Goal: Task Accomplishment & Management: Manage account settings

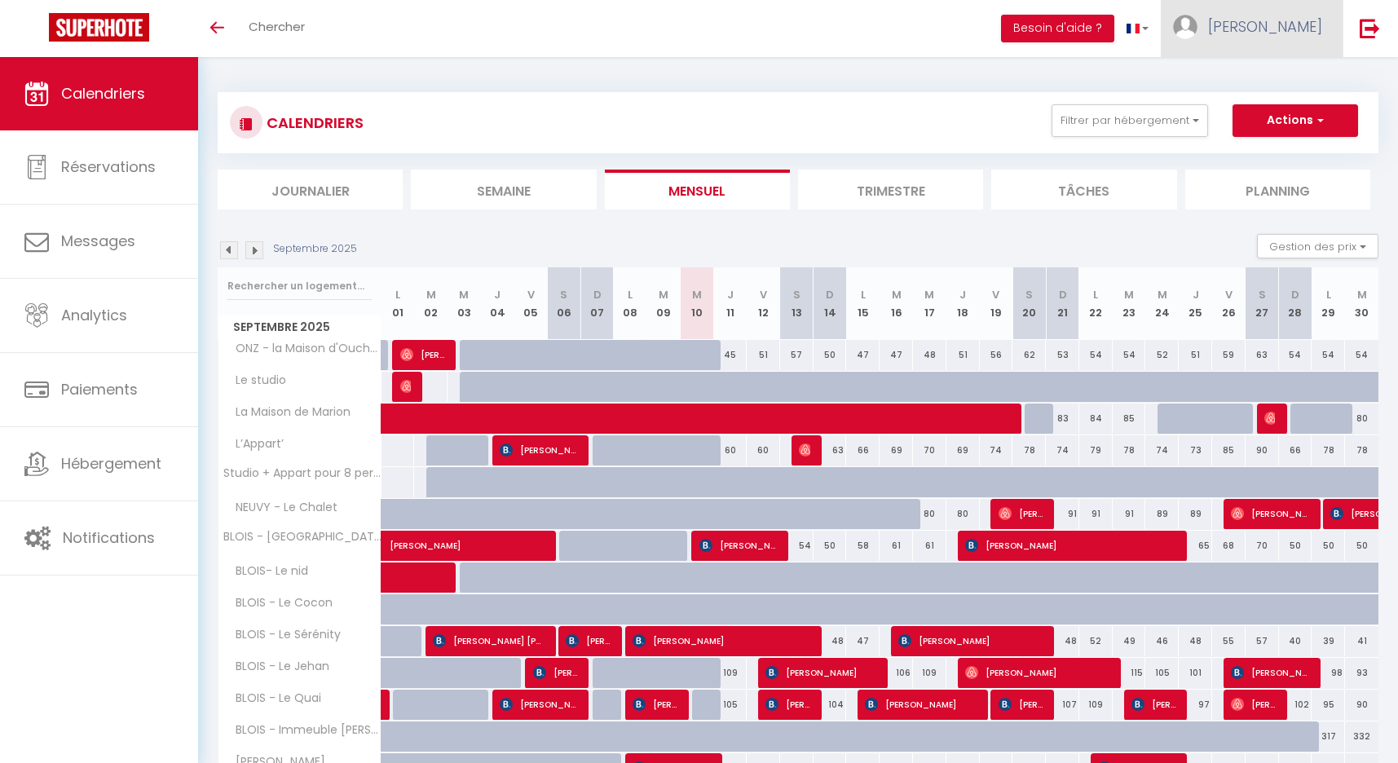
click at [1289, 29] on span "[PERSON_NAME]" at bounding box center [1265, 26] width 114 height 20
click at [1264, 113] on link "Équipe" at bounding box center [1277, 111] width 121 height 28
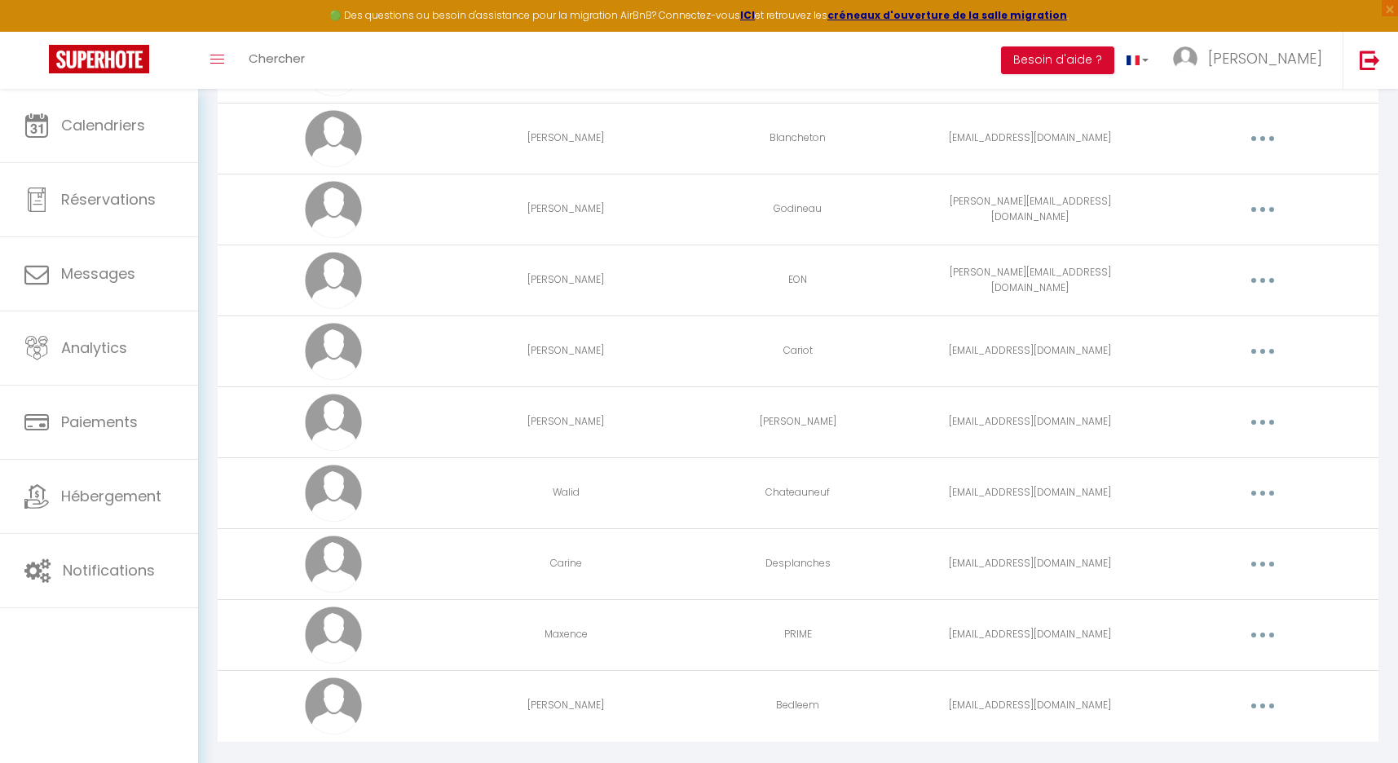
scroll to position [708, 0]
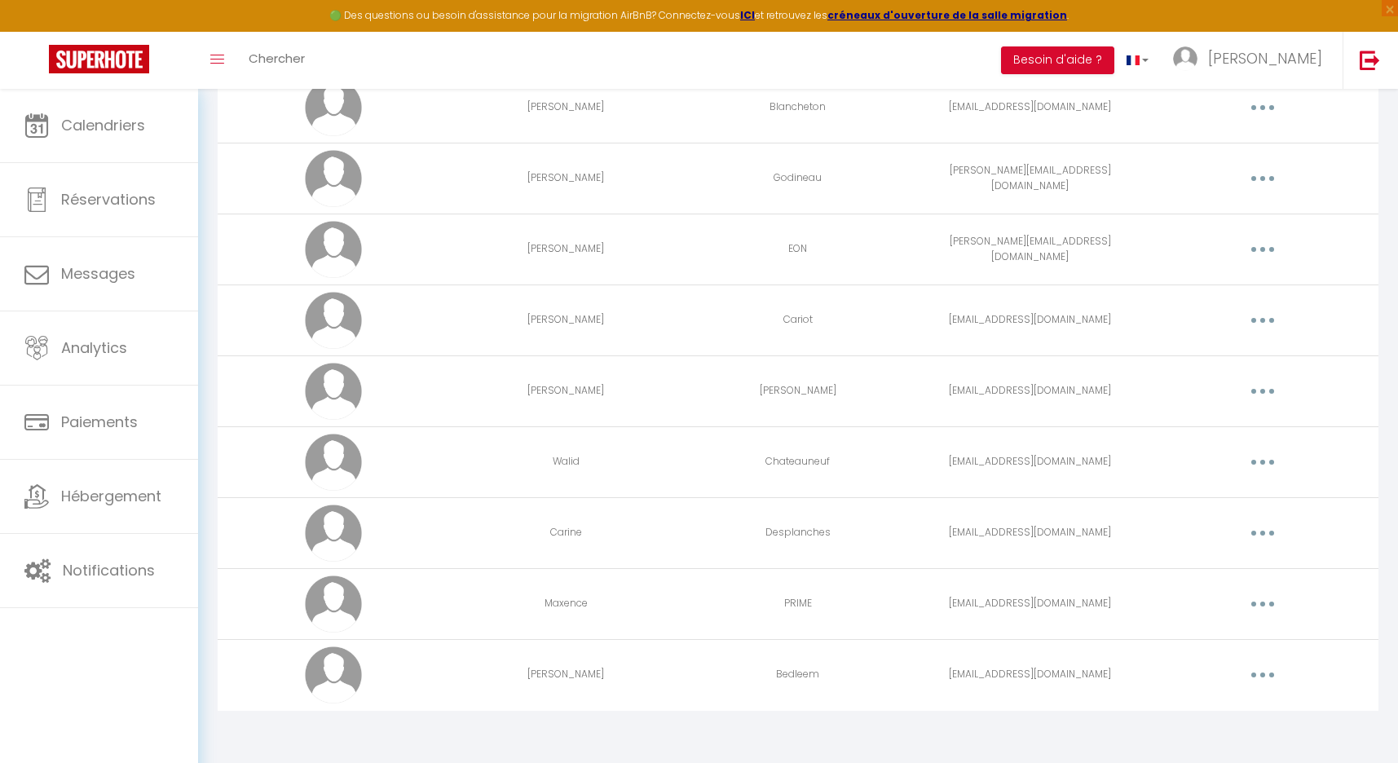
click at [1269, 677] on button "button" at bounding box center [1263, 675] width 46 height 26
click at [1215, 709] on link "Editer" at bounding box center [1220, 713] width 121 height 28
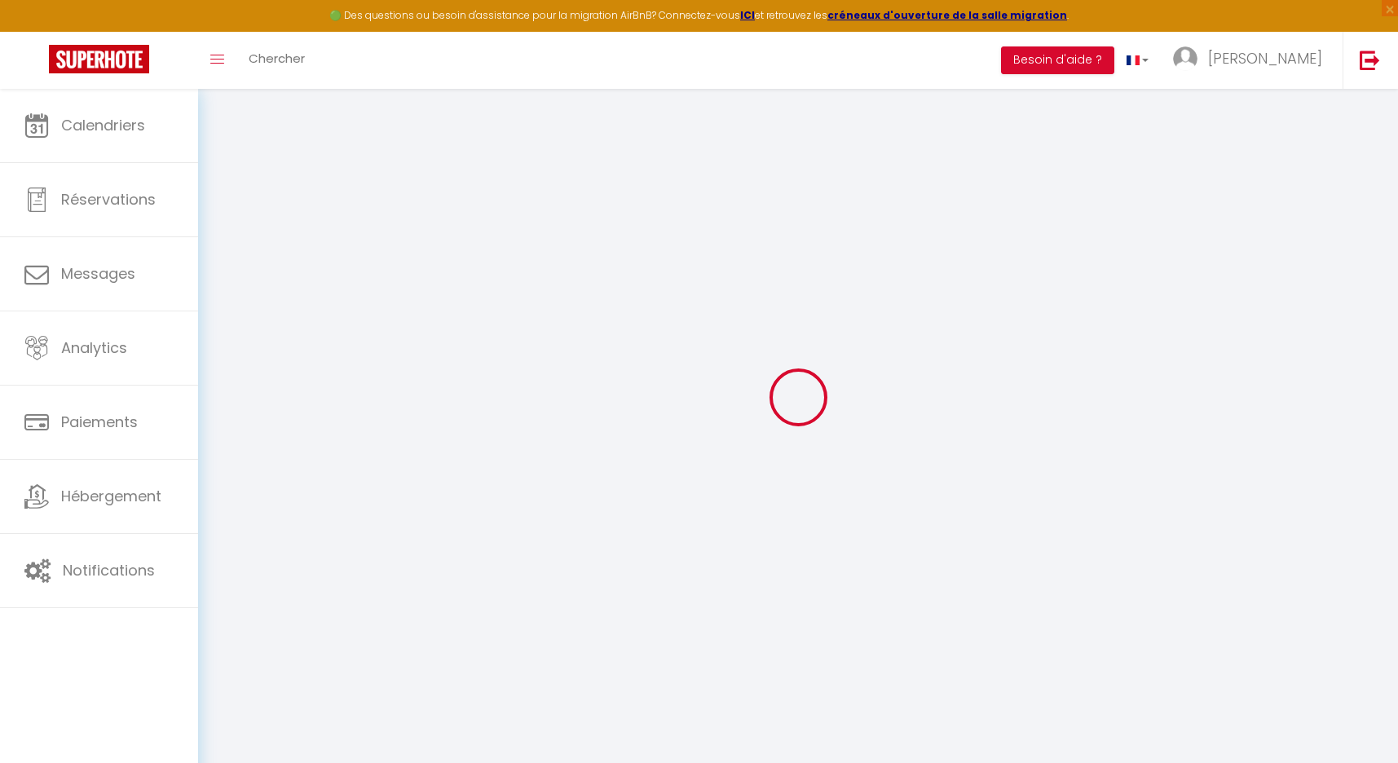
type input "[PERSON_NAME]"
type input "Bedleem"
type input "[EMAIL_ADDRESS][DOMAIN_NAME]"
type textarea "[URL][DOMAIN_NAME]"
checkbox input "false"
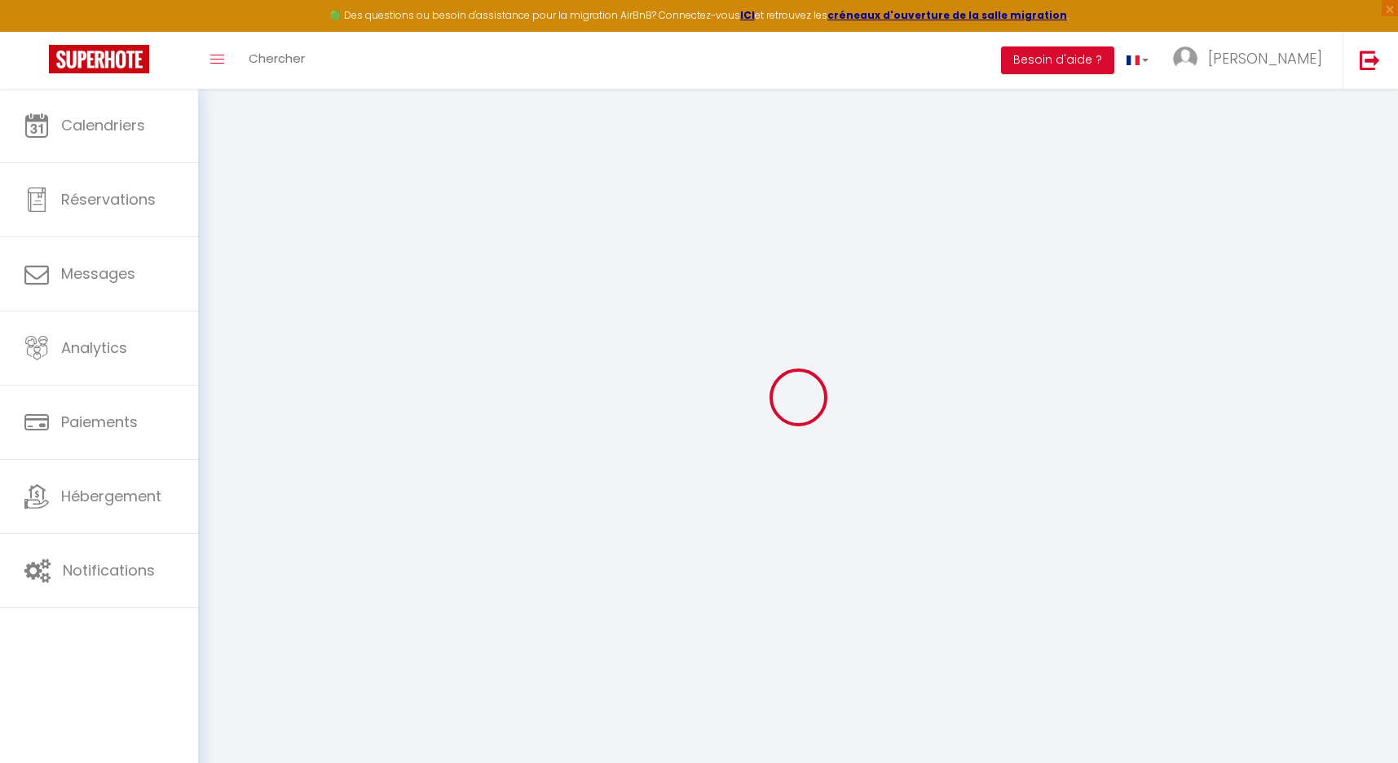
checkbox input "false"
checkbox input "true"
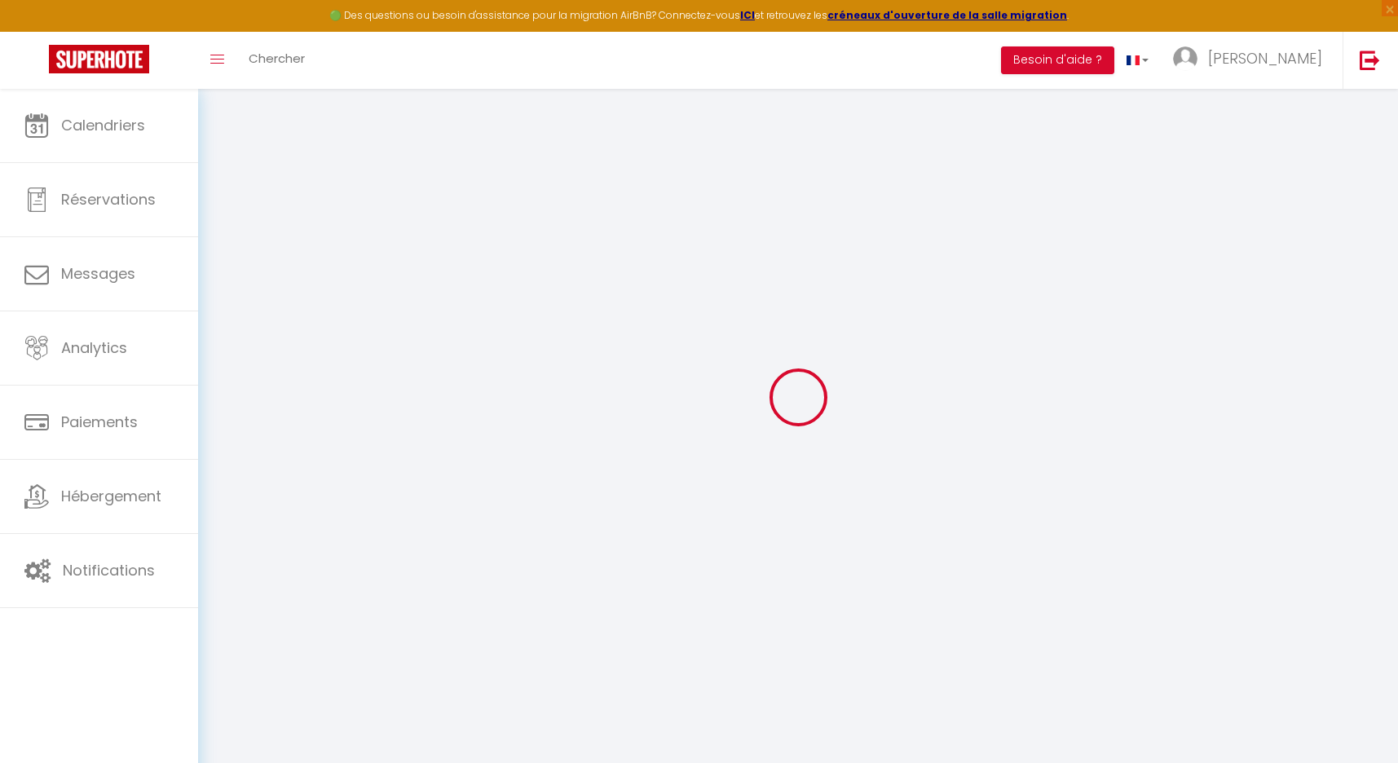
checkbox input "true"
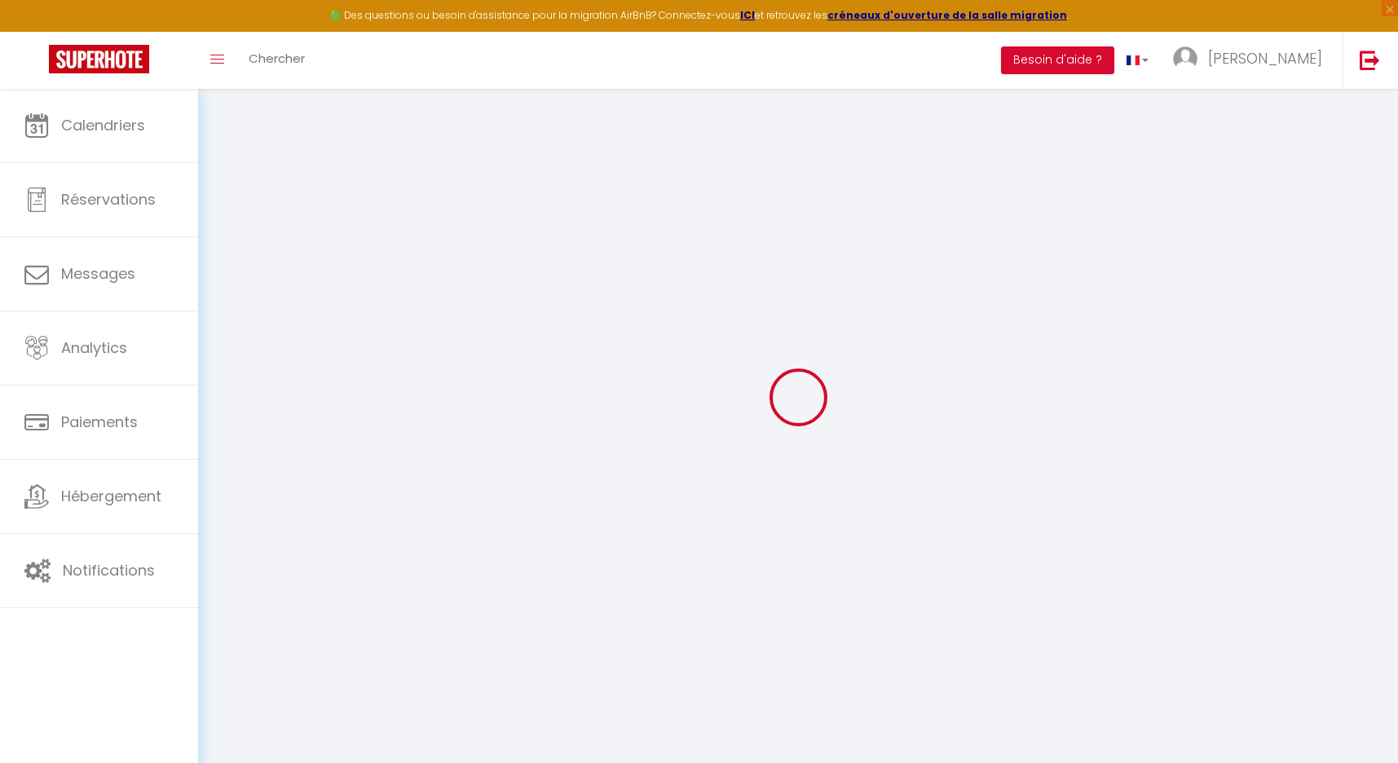
checkbox input "true"
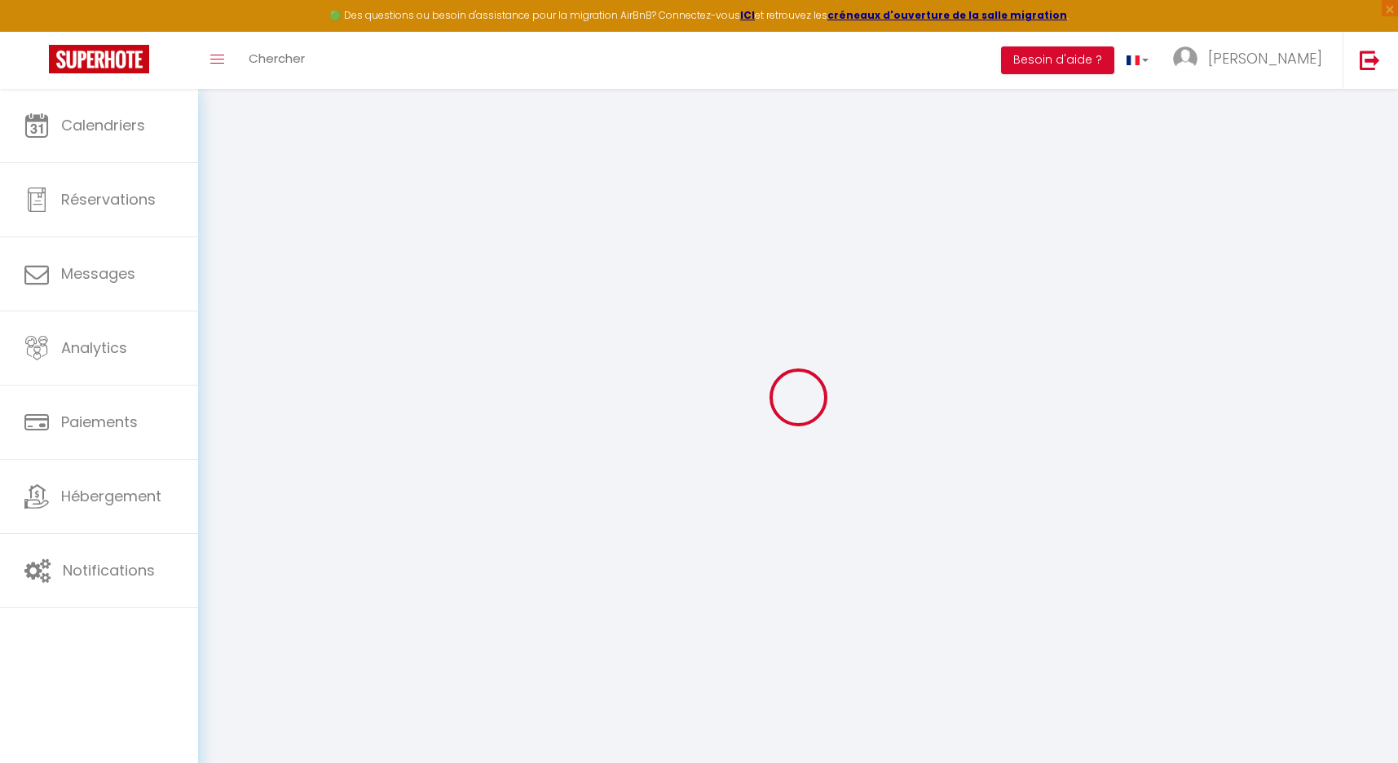
checkbox input "true"
select select
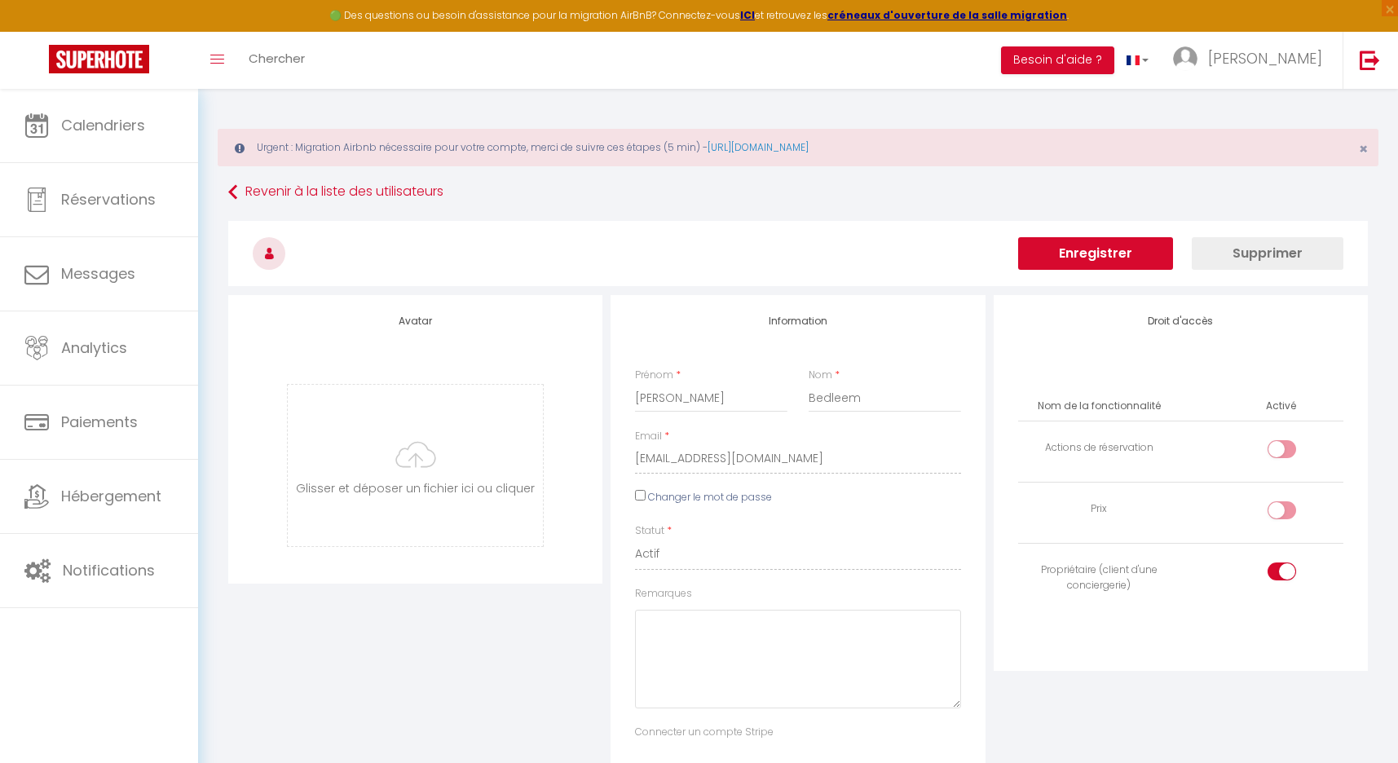
click at [1284, 451] on input "checkbox" at bounding box center [1296, 452] width 29 height 24
checkbox input "true"
click at [1117, 245] on button "Enregistrer" at bounding box center [1095, 253] width 155 height 33
